Goal: Task Accomplishment & Management: Manage account settings

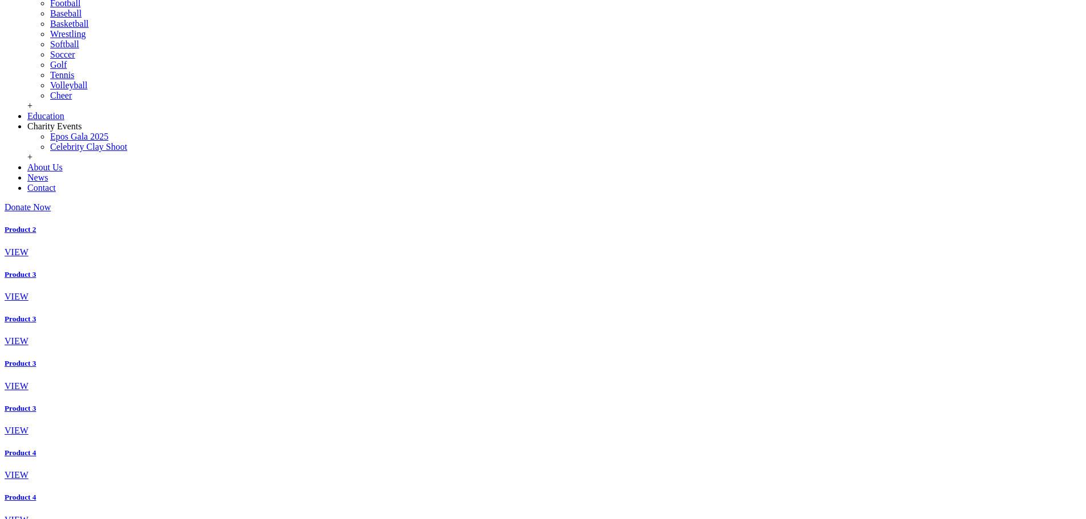
scroll to position [342, 0]
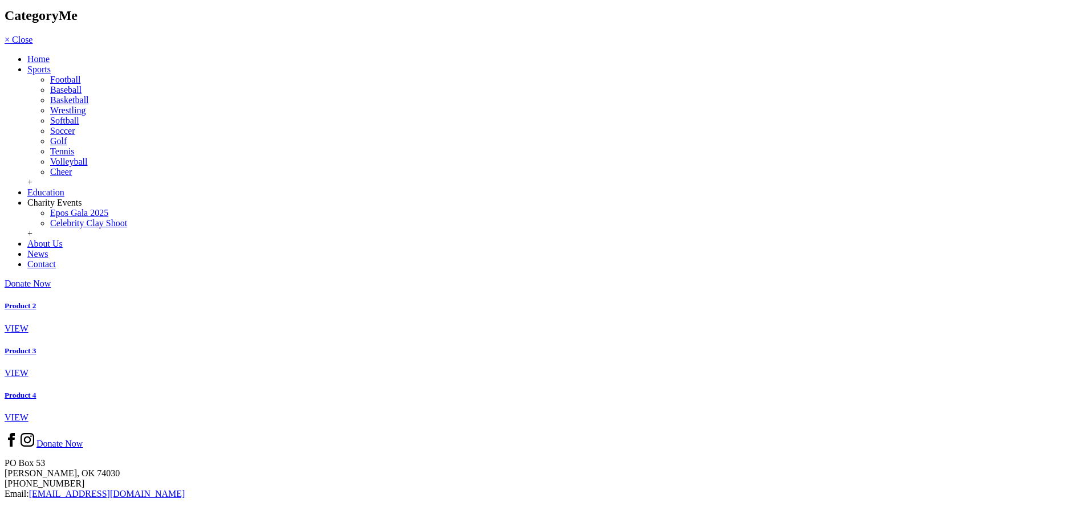
scroll to position [342, 0]
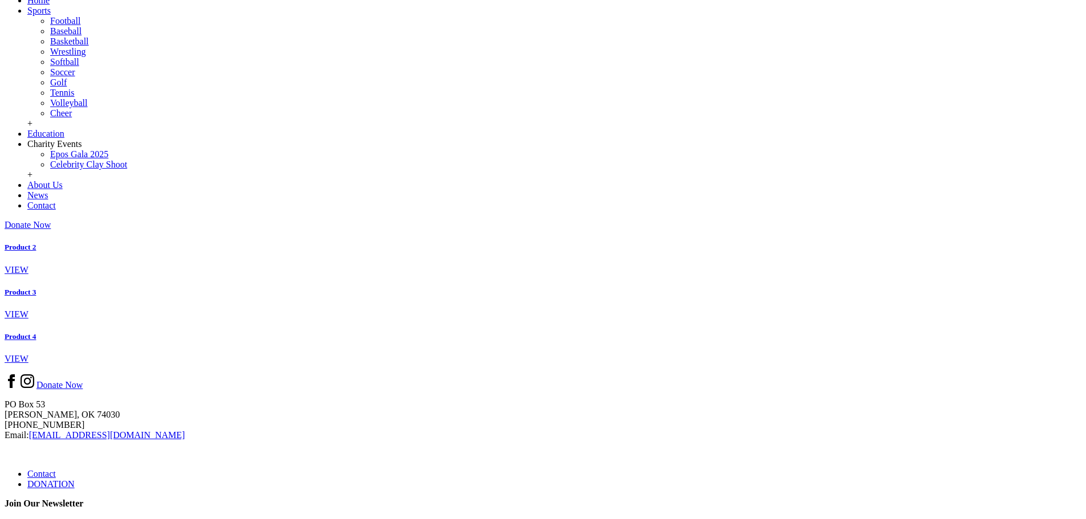
click at [855, 278] on div "Product 2 VIEW Product 3 VIEW Product 4 VIEW" at bounding box center [543, 303] width 1077 height 121
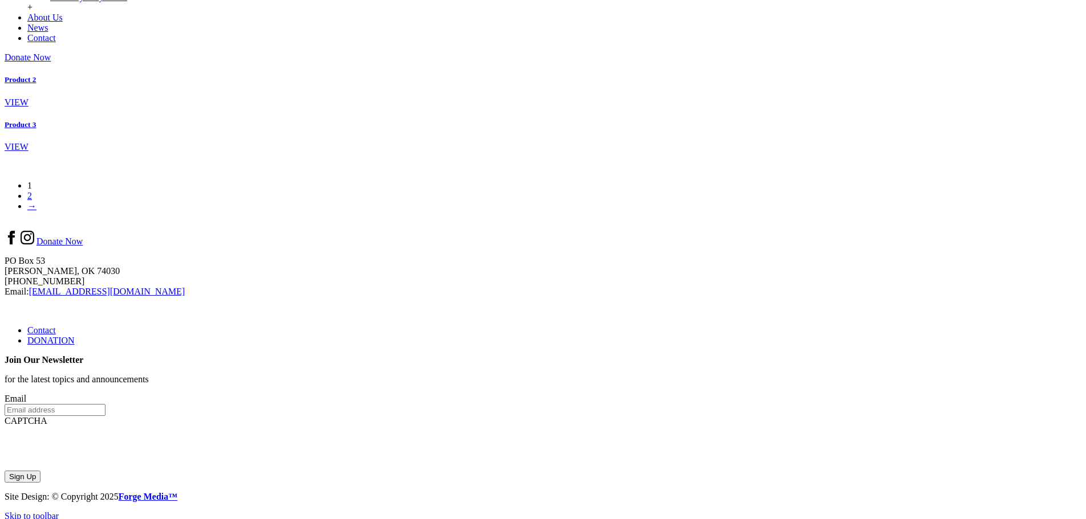
scroll to position [399, 0]
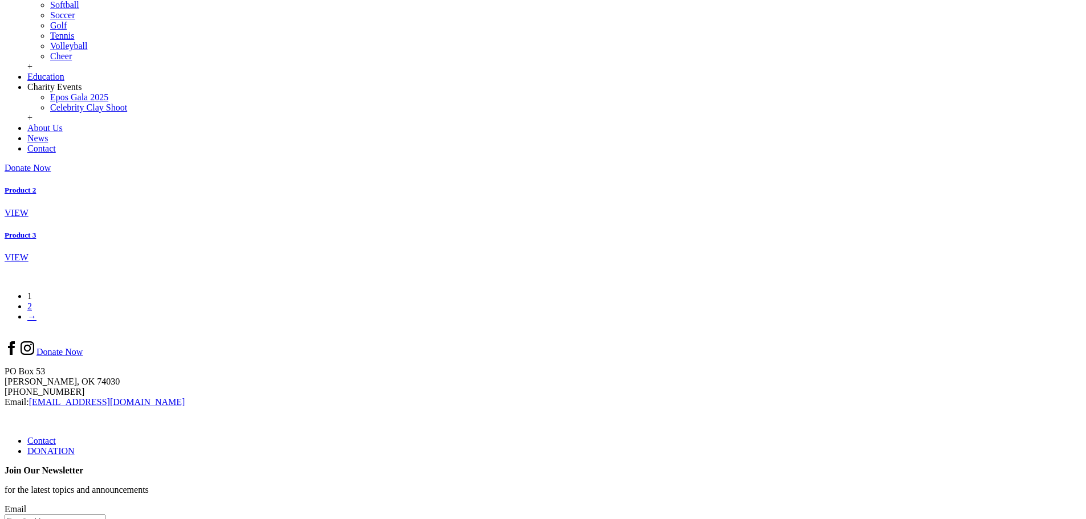
click at [743, 224] on div "Product 2 VIEW Product 3 VIEW" at bounding box center [543, 224] width 1077 height 77
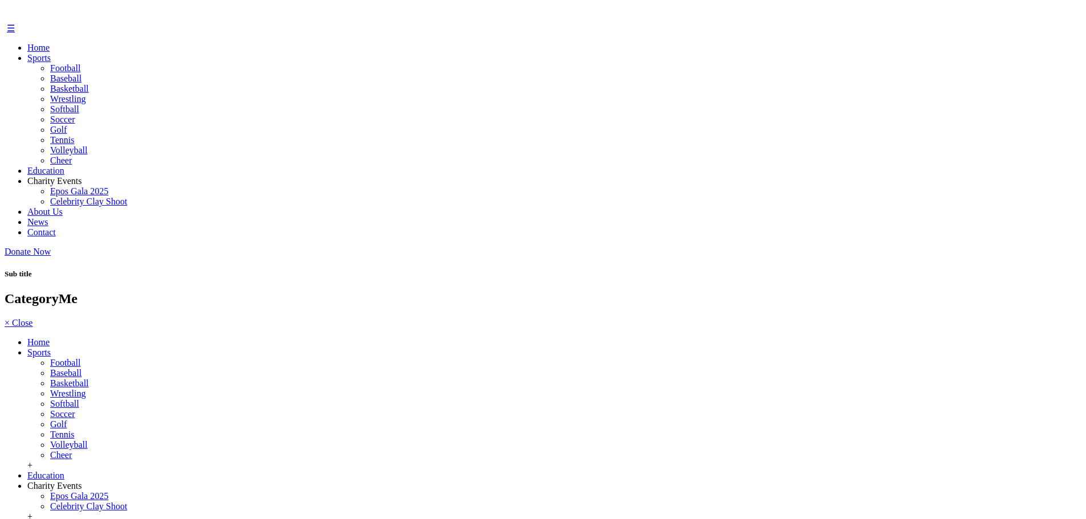
scroll to position [399, 0]
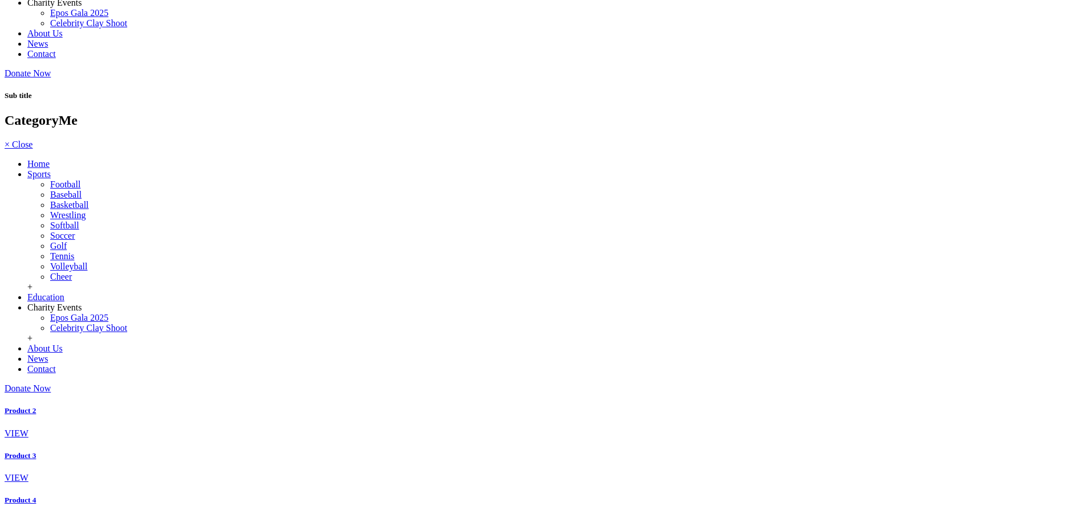
scroll to position [171, 0]
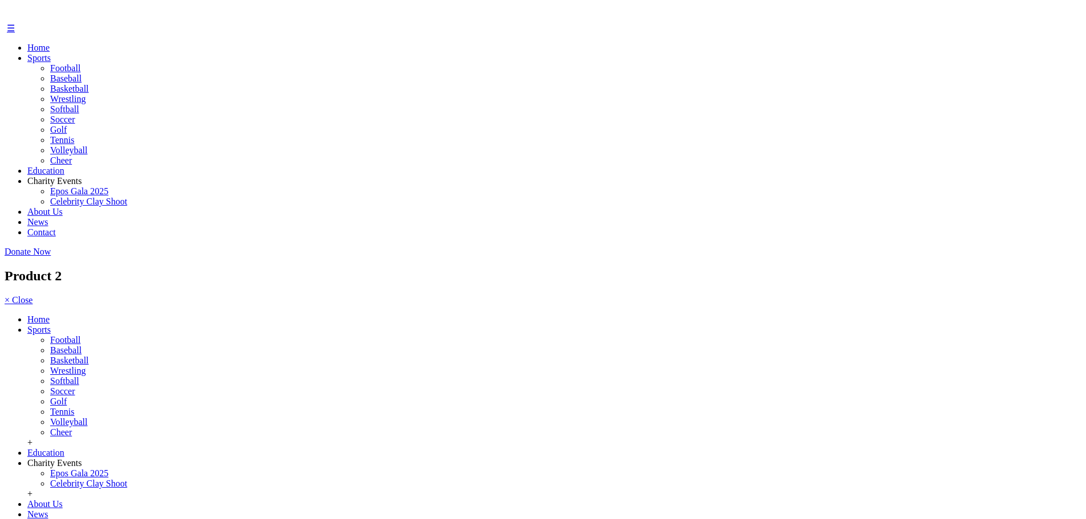
scroll to position [18, 0]
